Goal: Task Accomplishment & Management: Complete application form

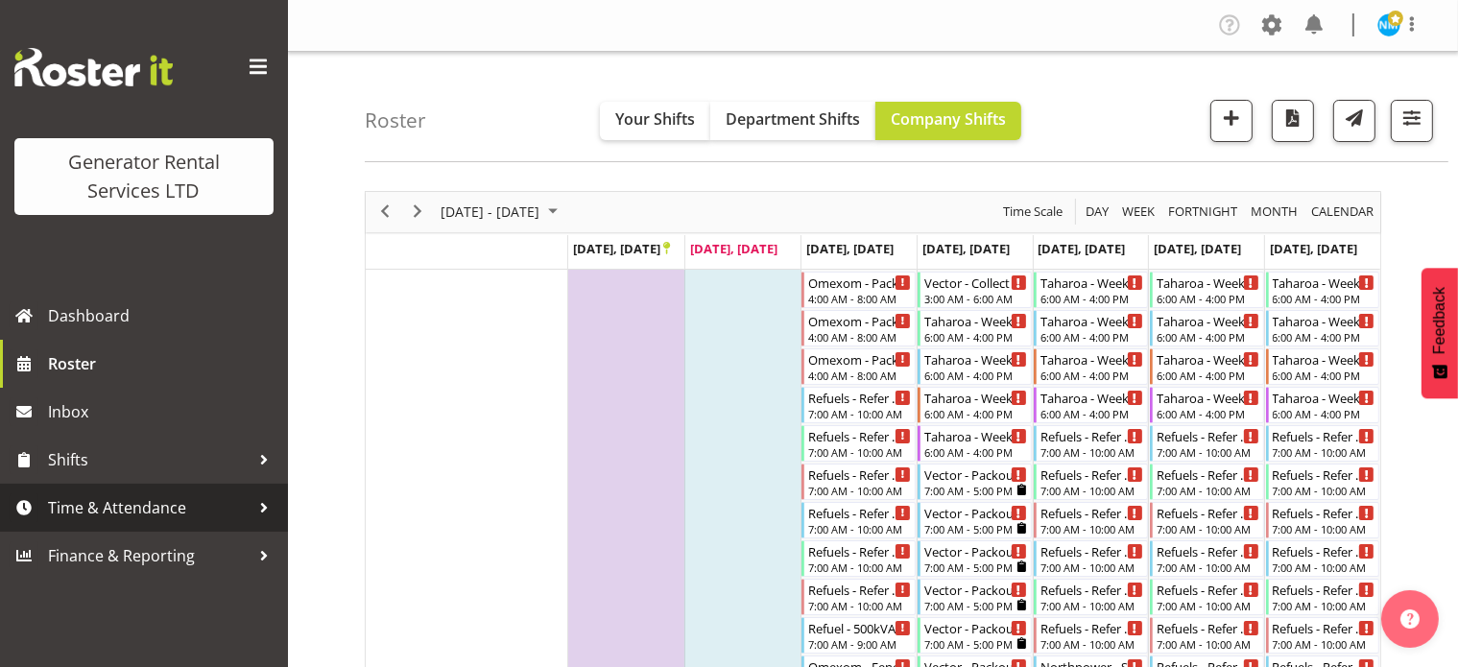
click at [143, 513] on span "Time & Attendance" at bounding box center [149, 507] width 202 height 29
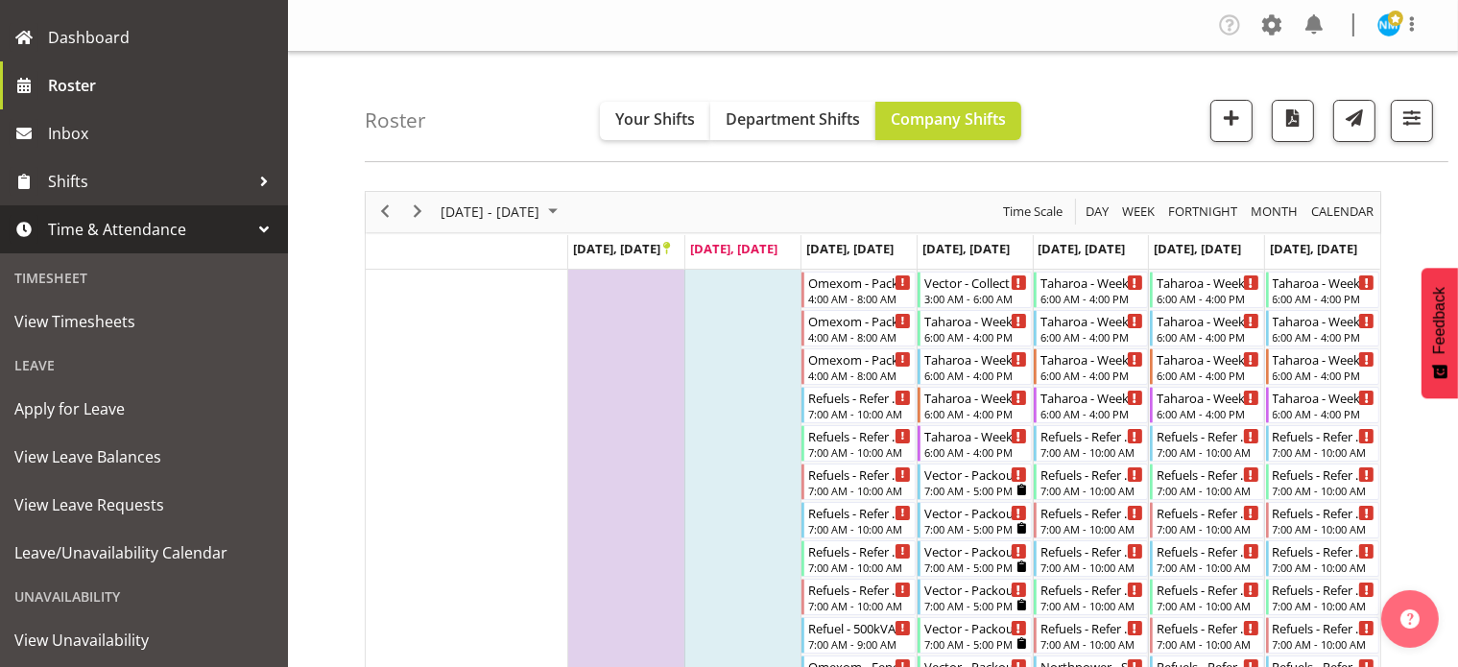
scroll to position [288, 0]
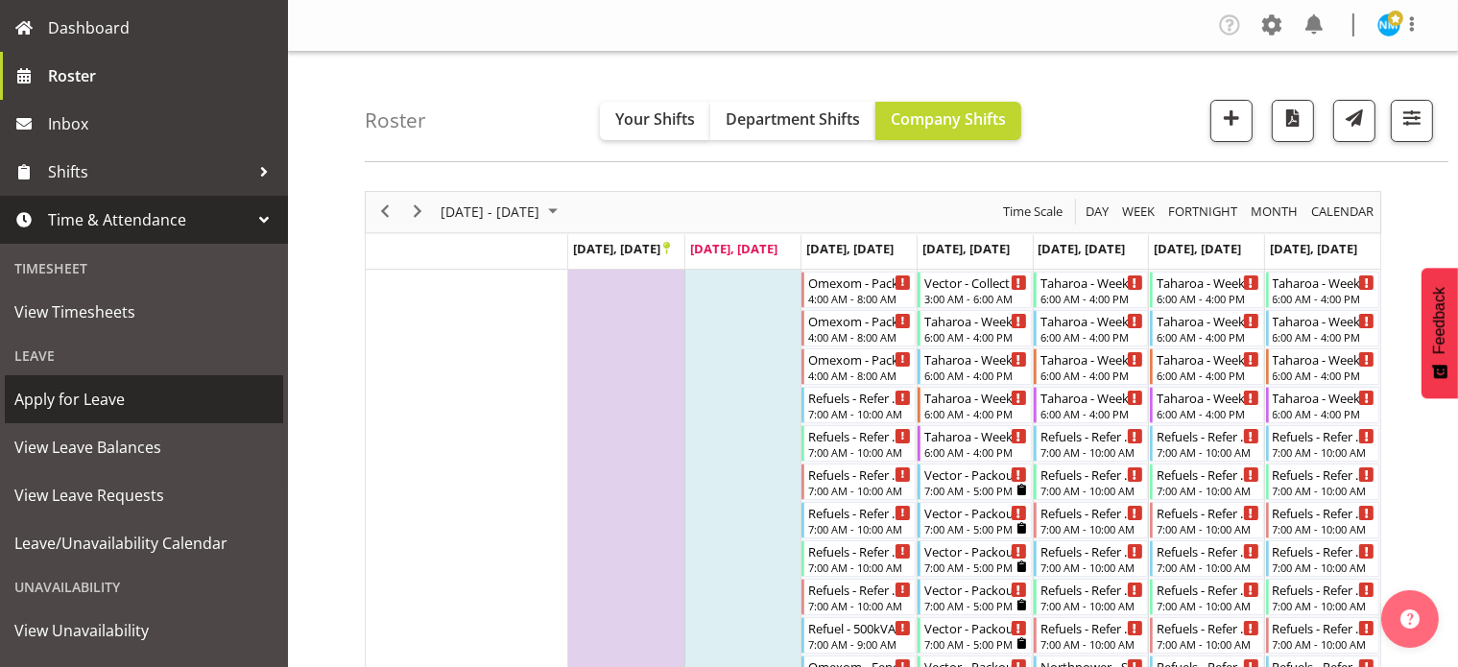
click at [99, 393] on span "Apply for Leave" at bounding box center [143, 399] width 259 height 29
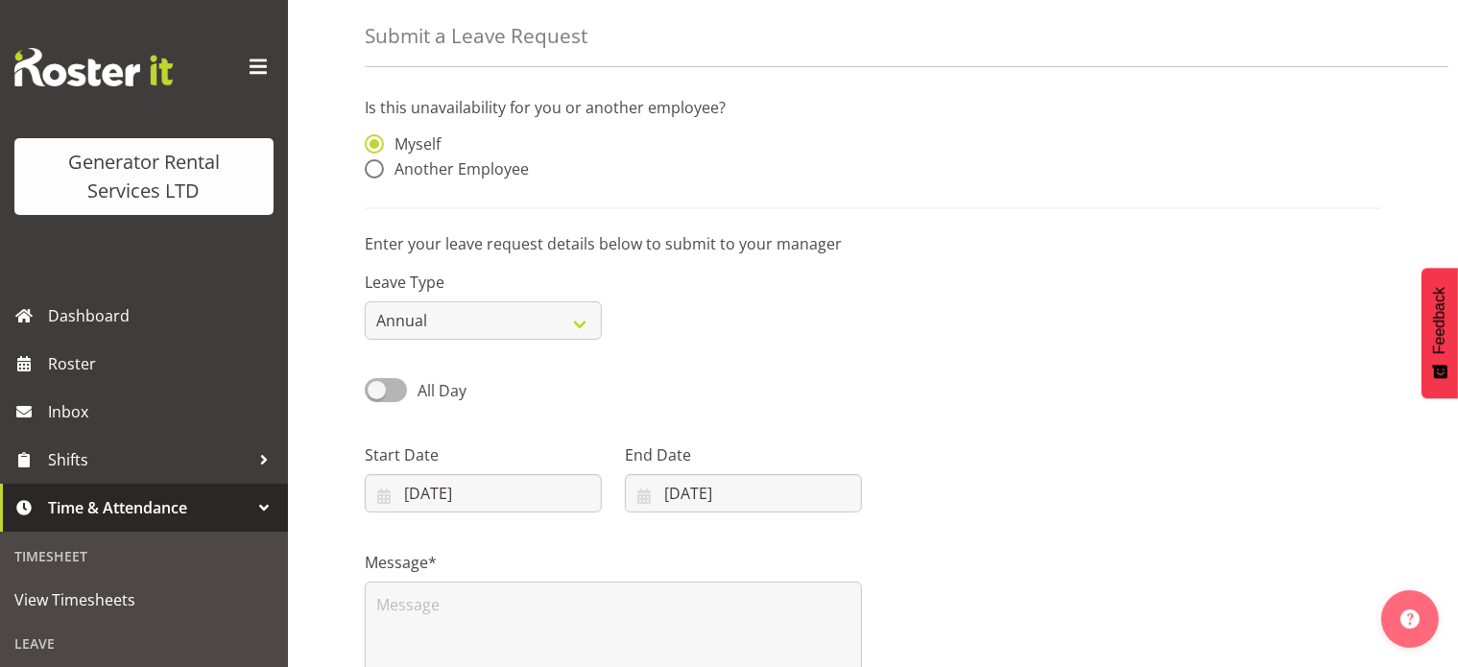
scroll to position [192, 0]
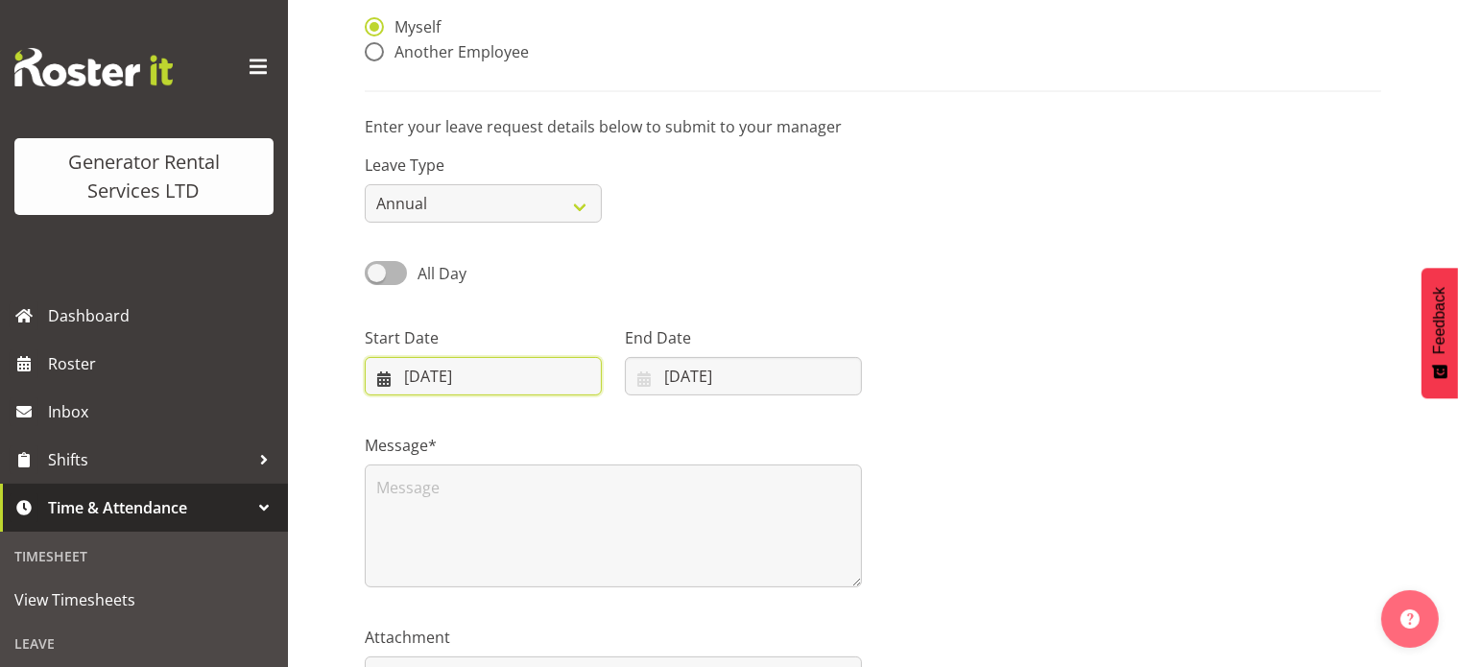
click at [566, 383] on input "[DATE]" at bounding box center [483, 376] width 237 height 38
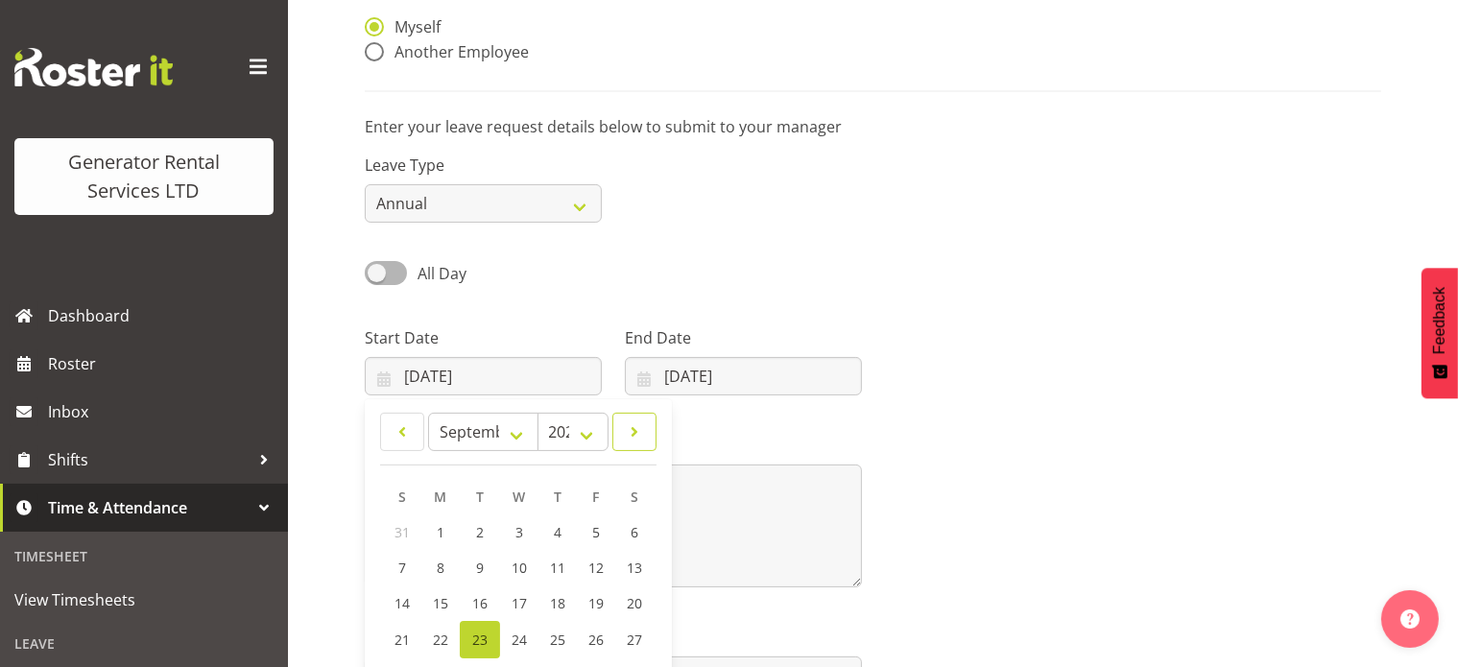
click at [619, 429] on link at bounding box center [634, 432] width 44 height 38
select select "9"
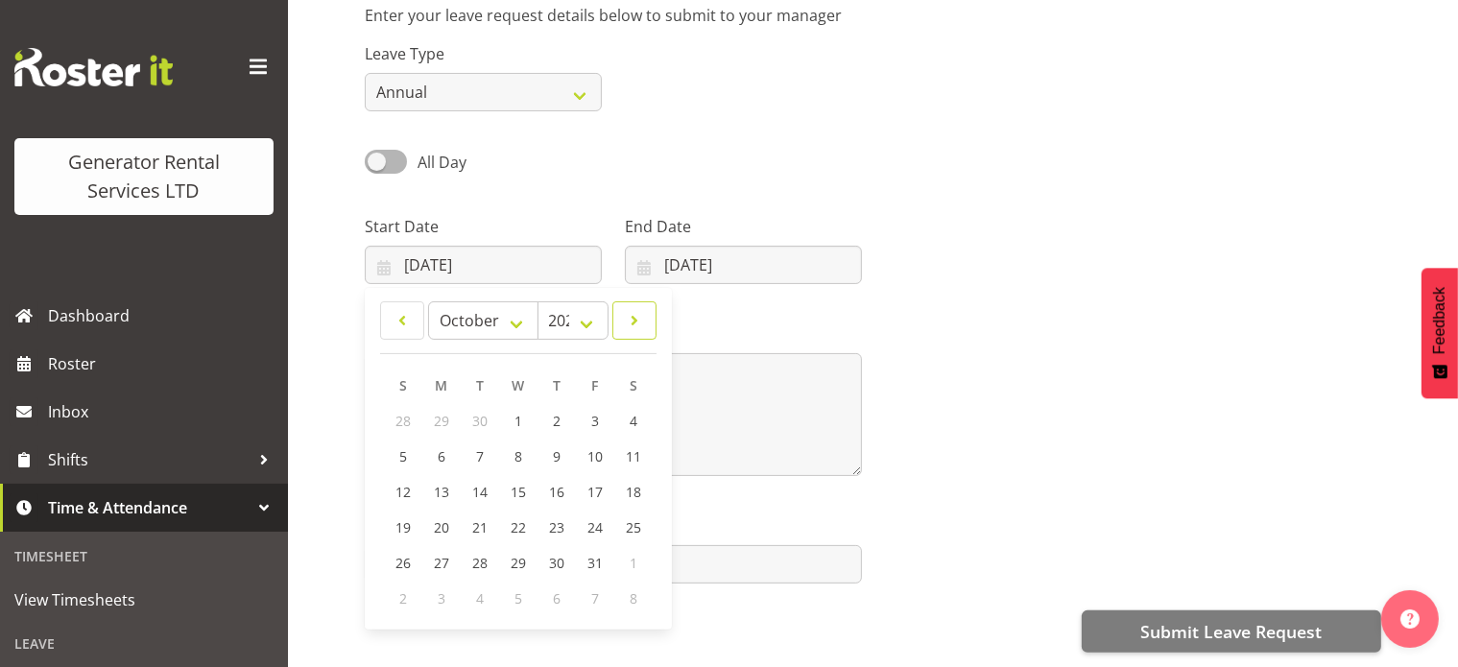
scroll to position [320, 0]
click at [600, 518] on span "24" at bounding box center [594, 527] width 15 height 18
type input "[DATE]"
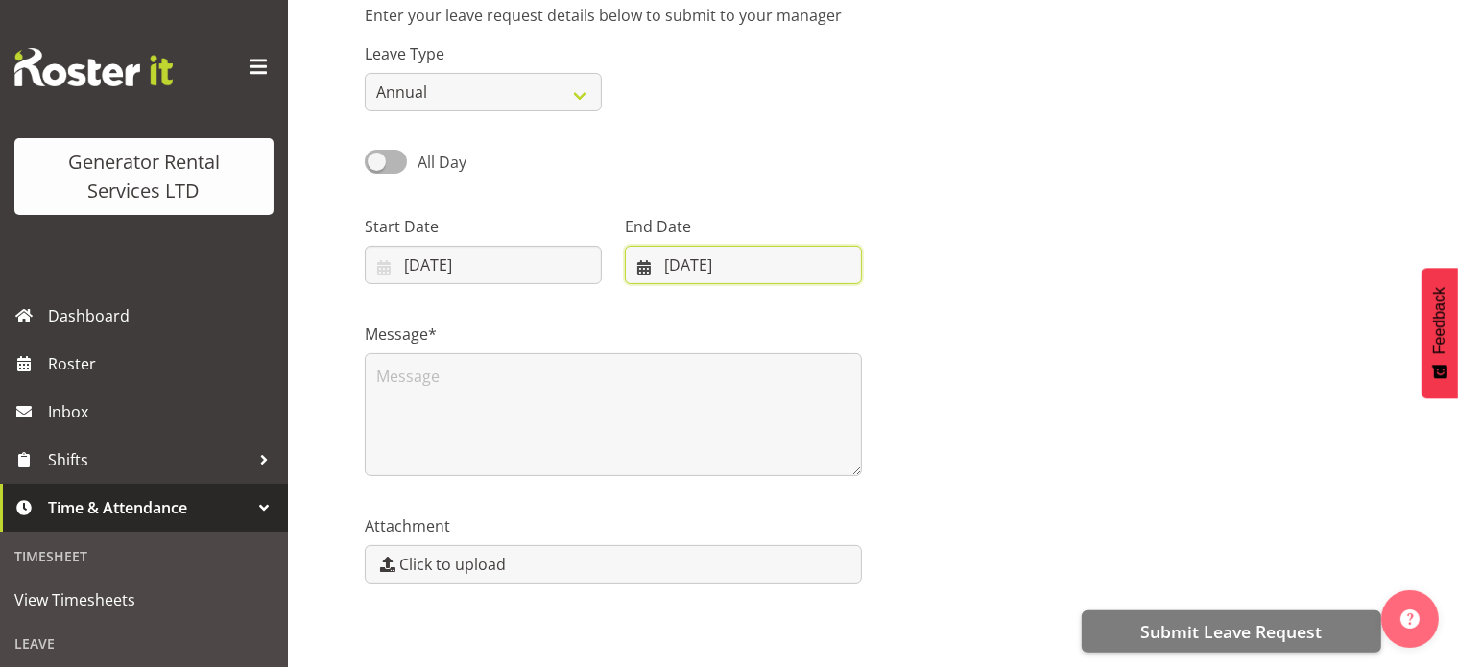
click at [826, 246] on input "[DATE]" at bounding box center [743, 265] width 237 height 38
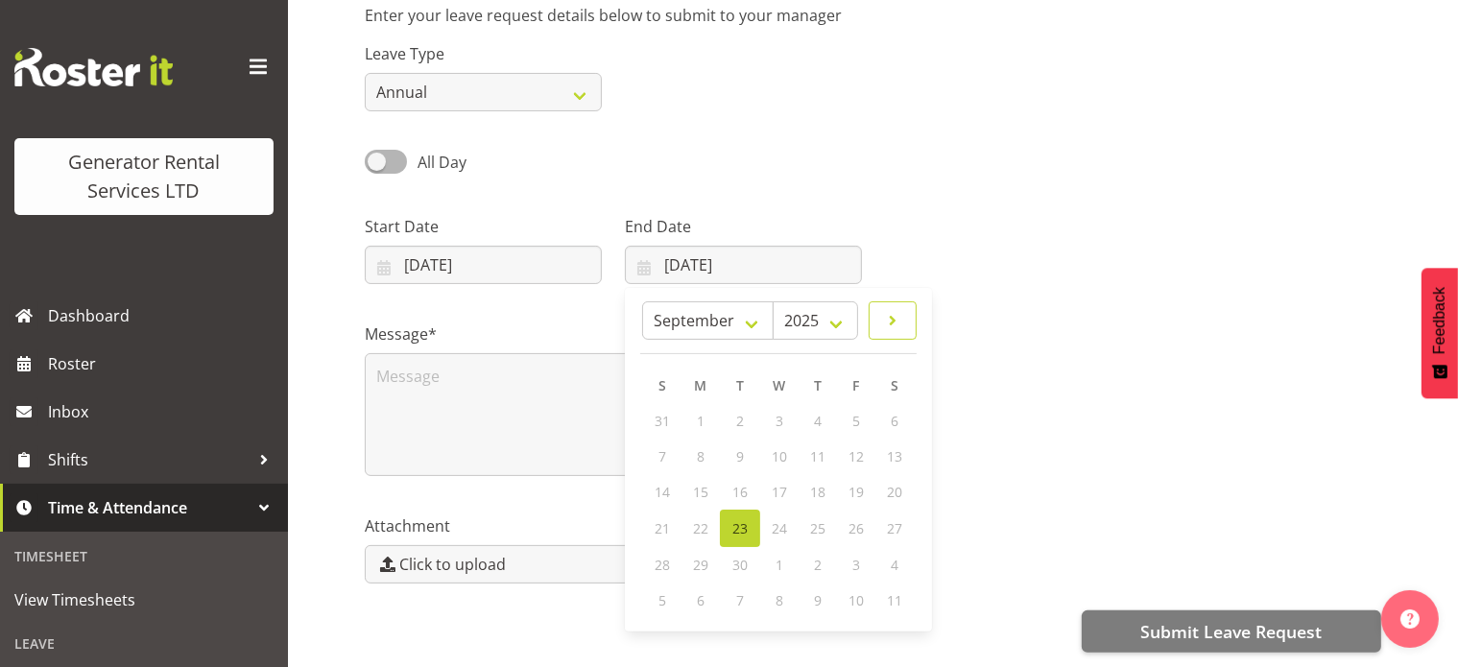
click at [884, 310] on span at bounding box center [892, 320] width 23 height 23
select select "9"
click at [742, 554] on span "28" at bounding box center [739, 563] width 15 height 18
type input "[DATE]"
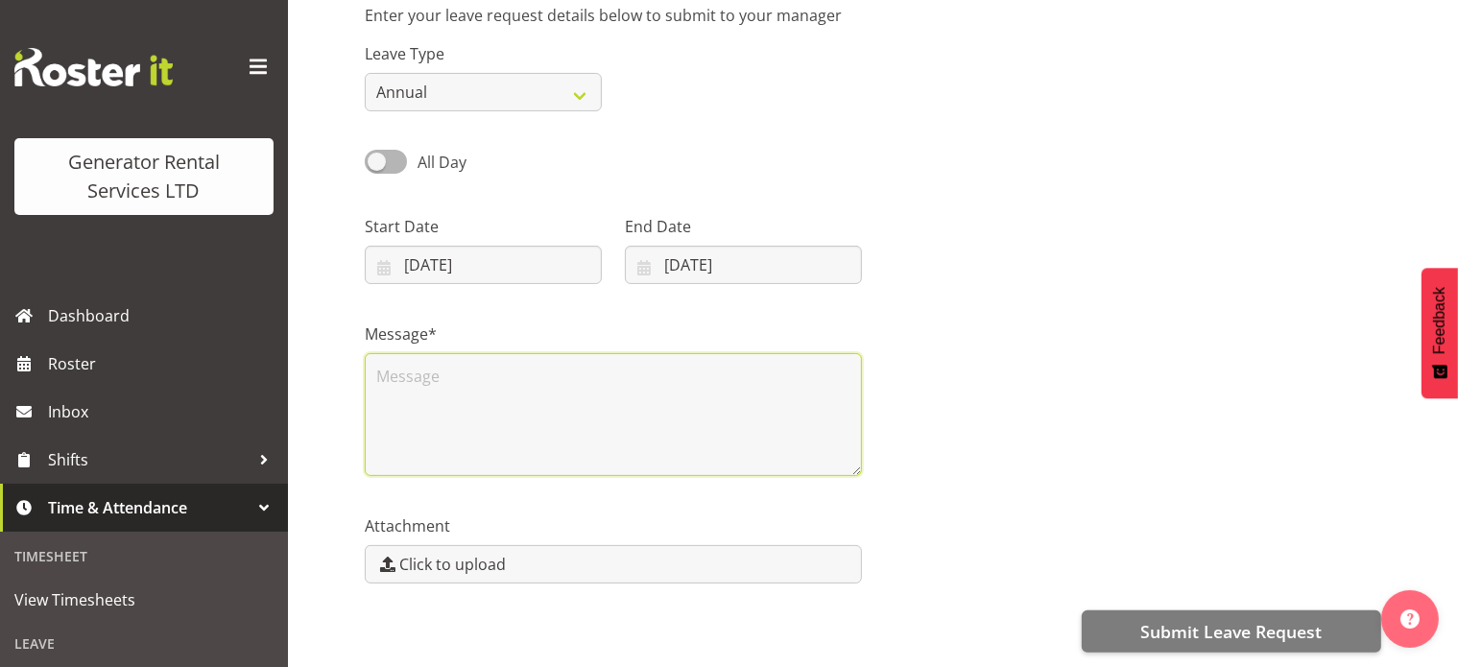
click at [518, 358] on textarea at bounding box center [613, 414] width 497 height 123
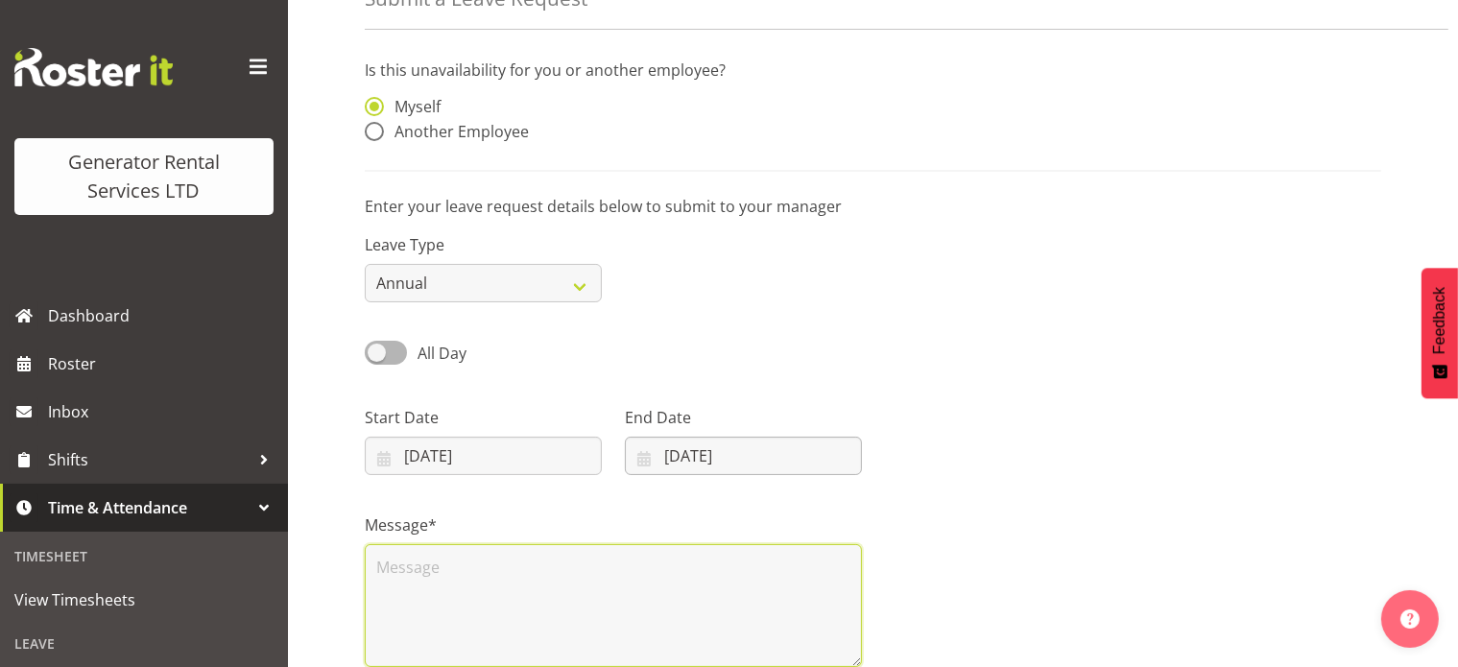
scroll to position [224, 0]
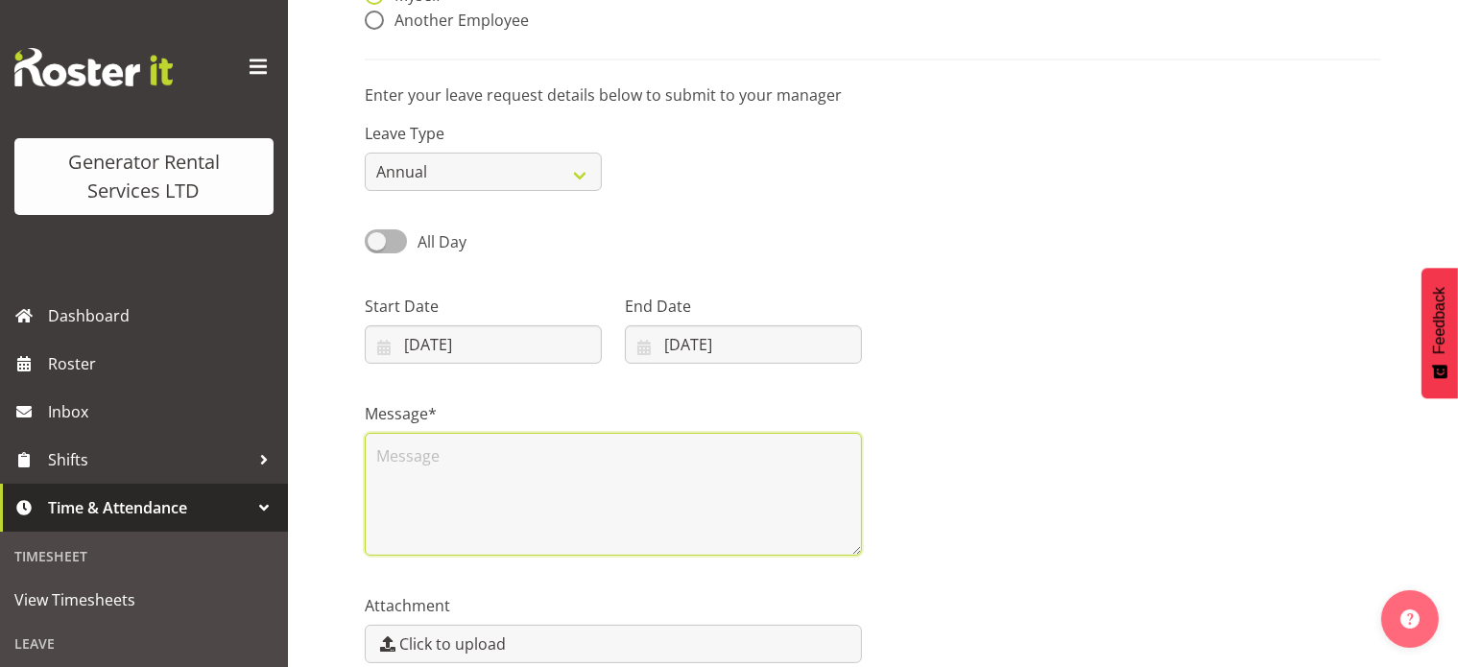
click at [553, 475] on textarea at bounding box center [613, 494] width 497 height 123
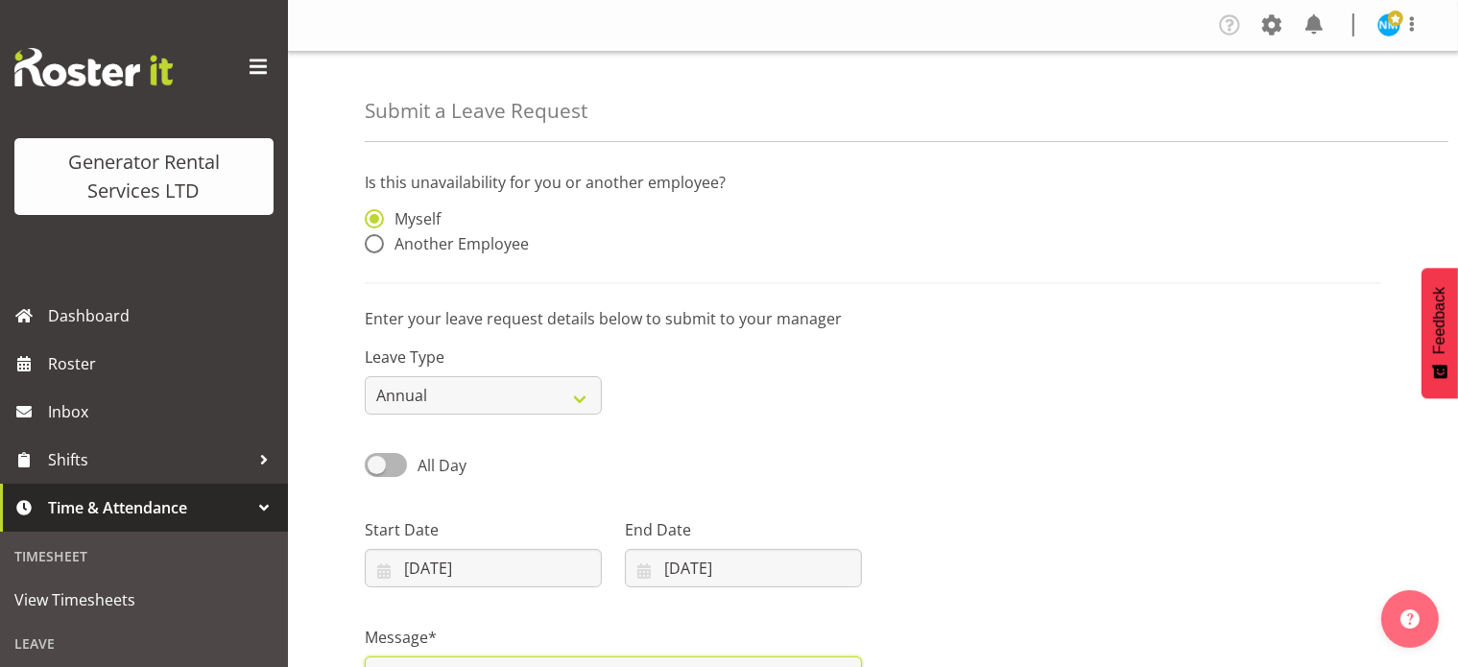
scroll to position [320, 0]
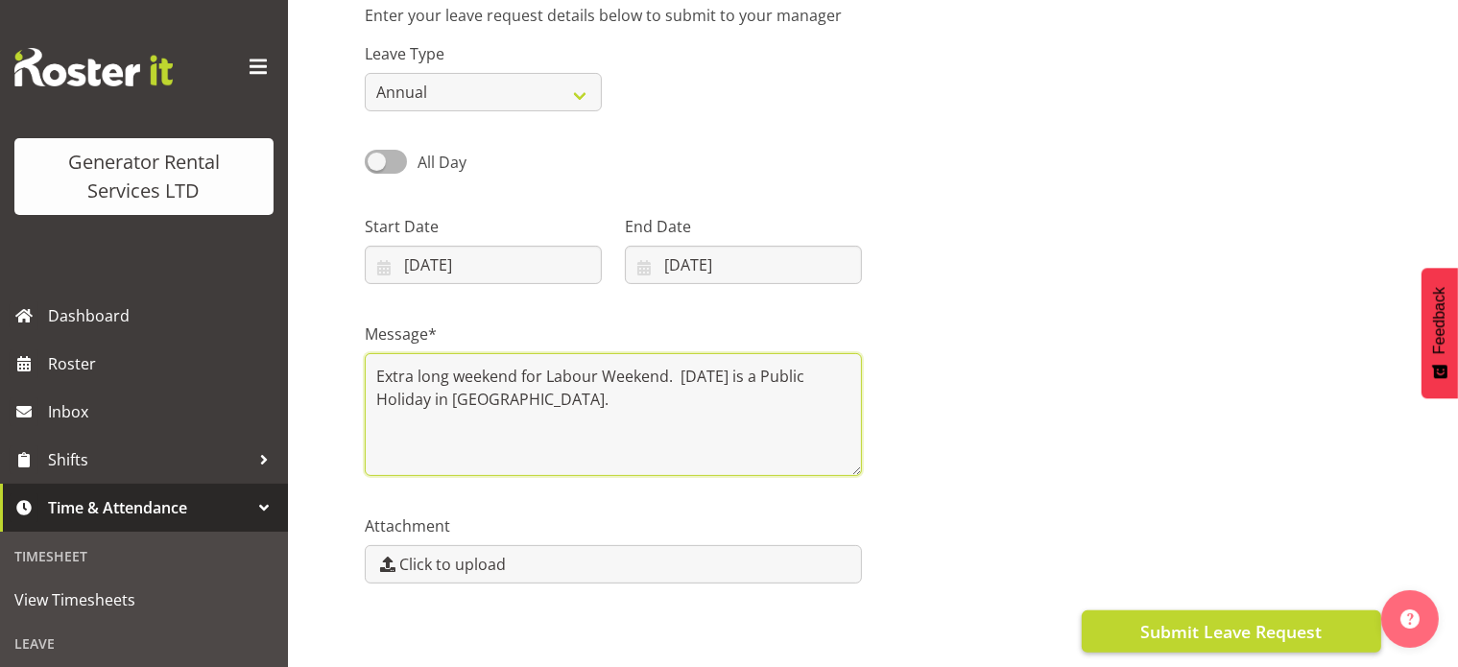
type textarea "Extra long weekend for Labour Weekend. [DATE] is a Public Holiday in [GEOGRAPHI…"
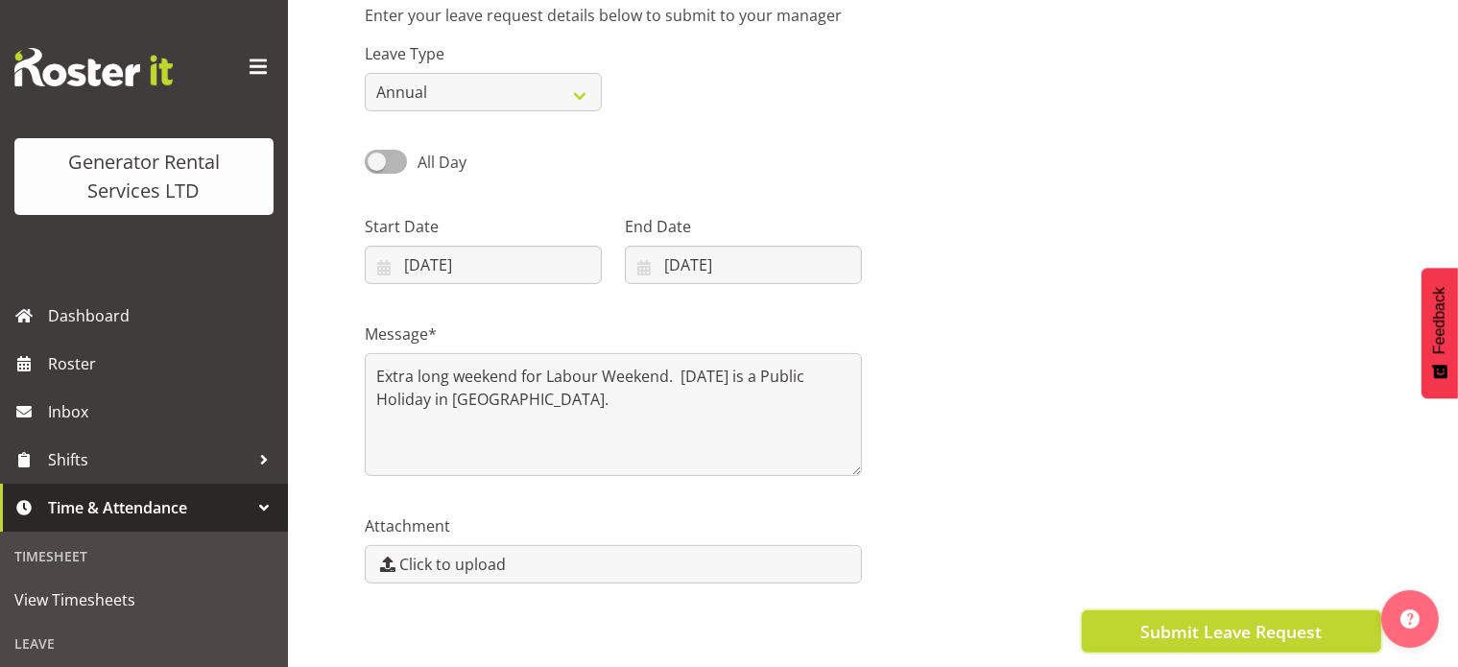
click at [1208, 619] on span "Submit Leave Request" at bounding box center [1230, 631] width 181 height 25
